Goal: Obtain resource: Obtain resource

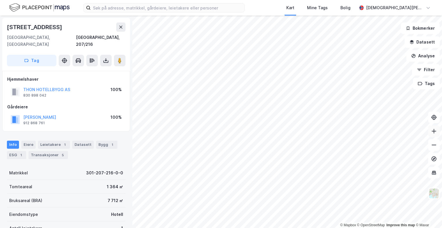
click at [436, 129] on icon at bounding box center [434, 131] width 6 height 6
click at [433, 133] on icon at bounding box center [434, 131] width 6 height 6
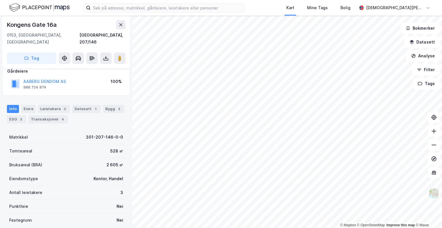
scroll to position [36, 0]
click at [103, 55] on icon at bounding box center [106, 58] width 6 height 6
click at [90, 65] on div "Last ned grunnbok" at bounding box center [80, 69] width 61 height 9
